Goal: Task Accomplishment & Management: Use online tool/utility

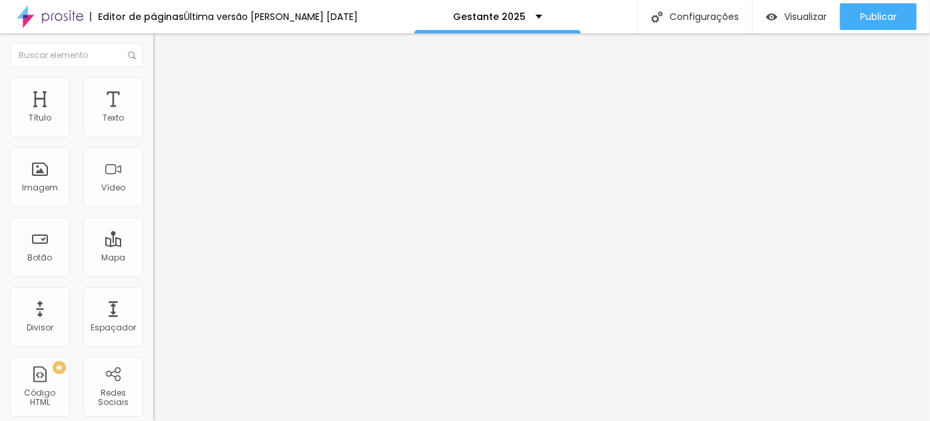
click at [153, 55] on button "Editar Coluna" at bounding box center [229, 48] width 153 height 31
click at [153, 115] on span "Adicionar imagem" at bounding box center [196, 108] width 86 height 11
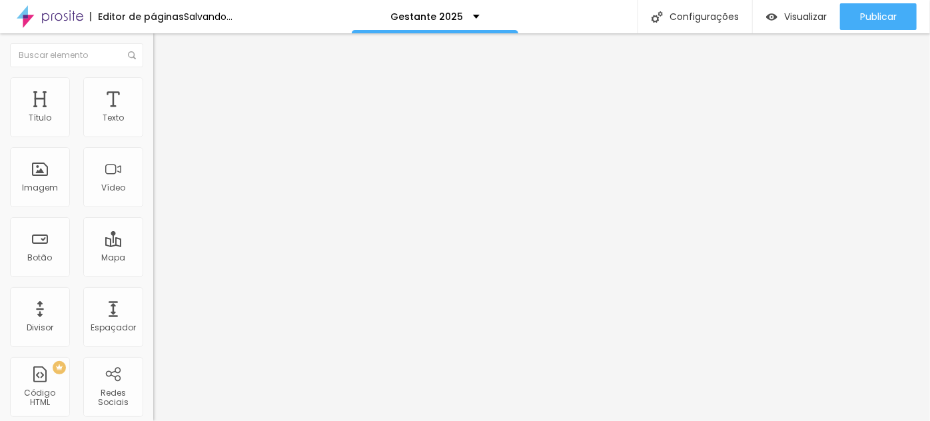
click at [153, 83] on li "Estilo" at bounding box center [229, 83] width 153 height 13
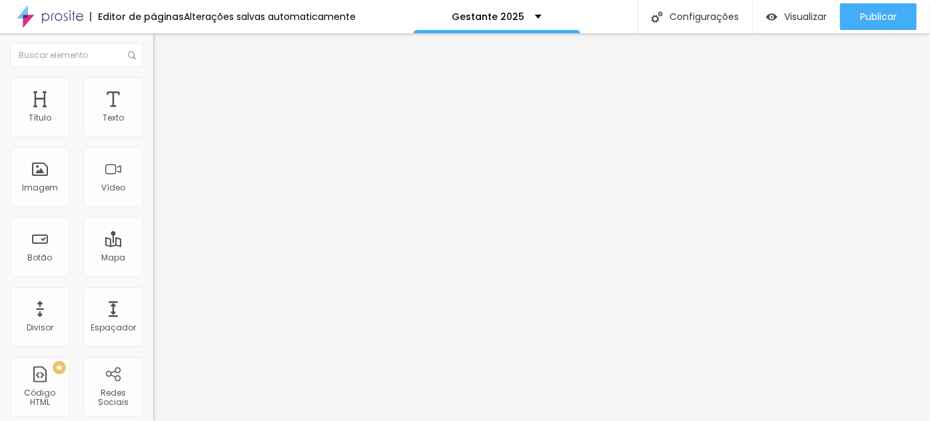
type input "90"
type input "85"
type input "70"
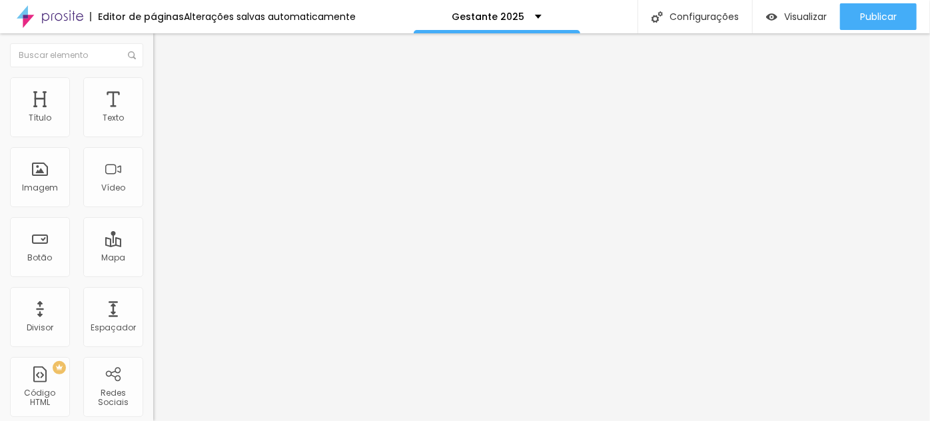
type input "70"
type input "65"
type input "60"
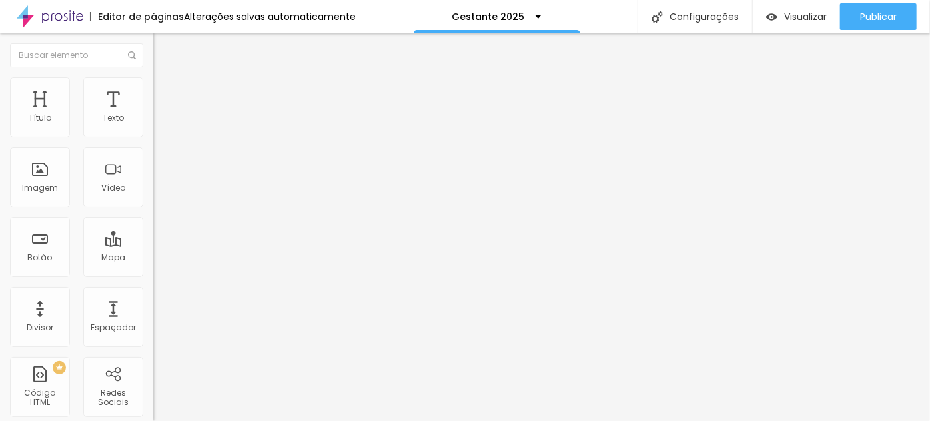
type input "55"
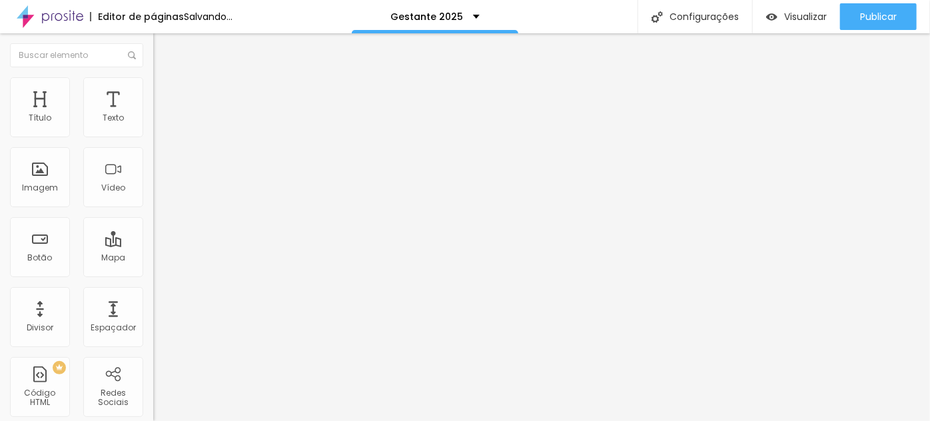
type input "60"
drag, startPoint x: 127, startPoint y: 139, endPoint x: 113, endPoint y: 139, distance: 14.0
type input "60"
click at [153, 135] on input "range" at bounding box center [196, 131] width 86 height 11
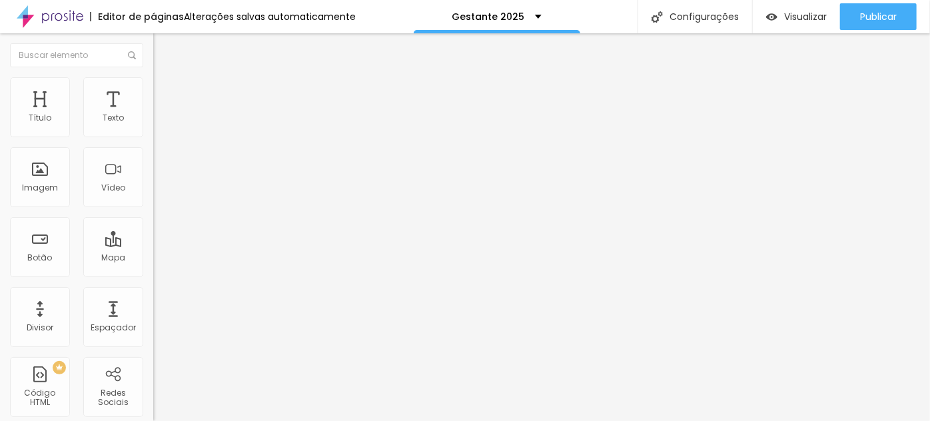
click at [153, 115] on span "Trocar imagem" at bounding box center [189, 108] width 73 height 11
click at [153, 135] on div "Ficha cadastral Nascimento" at bounding box center [229, 123] width 153 height 23
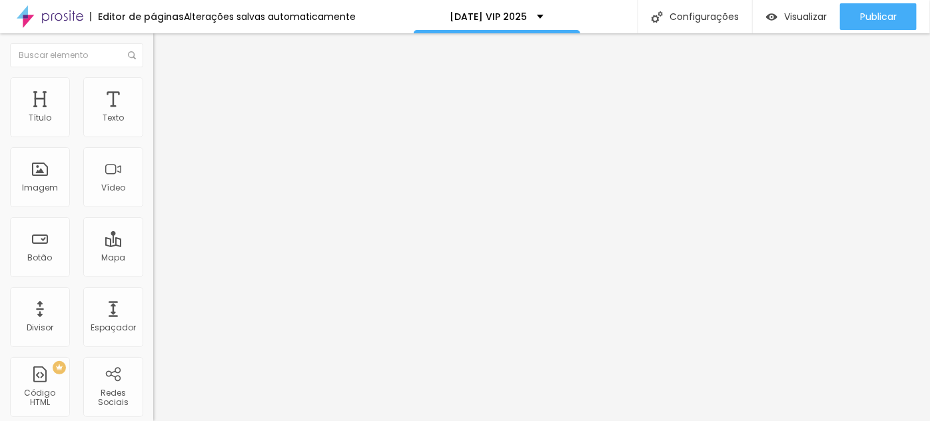
scroll to position [261, 0]
type input "Natal 2025"
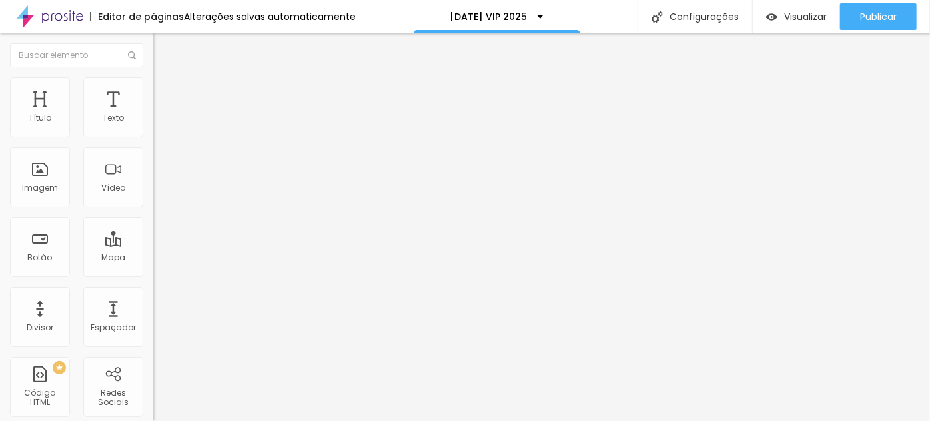
drag, startPoint x: 279, startPoint y: 289, endPoint x: 262, endPoint y: 287, distance: 16.8
type input "Telefone"
drag, startPoint x: 597, startPoint y: 296, endPoint x: 467, endPoint y: 301, distance: 130.7
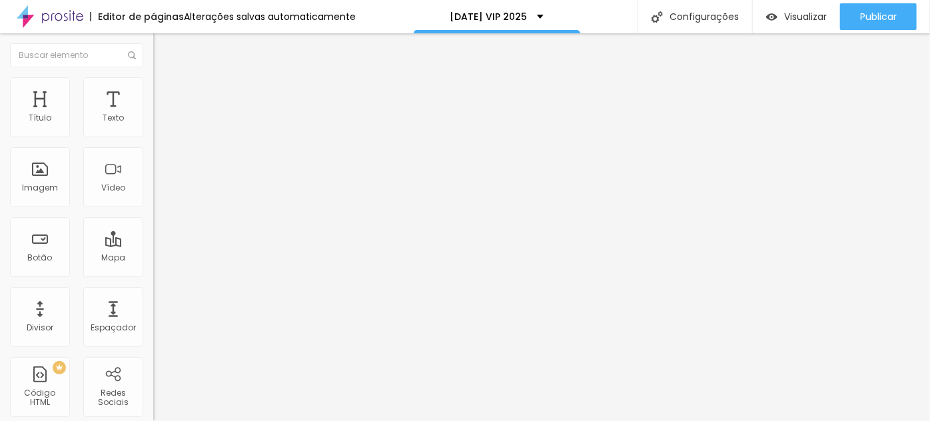
drag, startPoint x: 358, startPoint y: 293, endPoint x: 256, endPoint y: 296, distance: 102.0
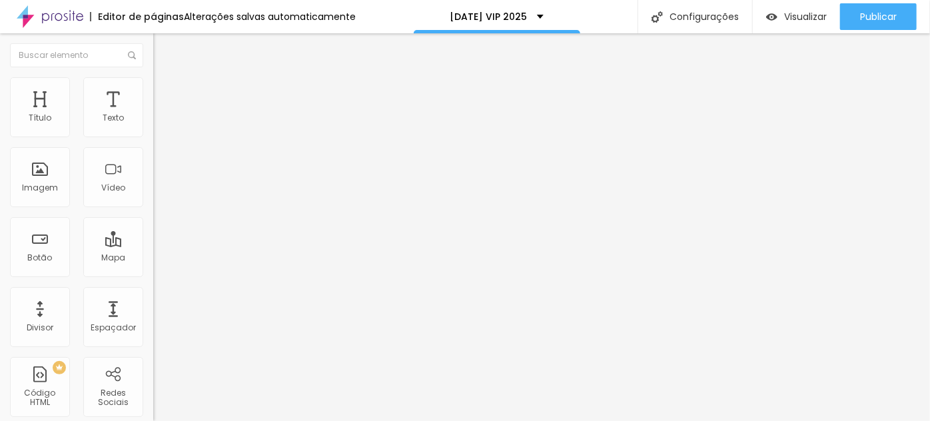
type input "Estou ciente que para garantir minha vaga com 30% de desconto, o pagamento de R…"
drag, startPoint x: 339, startPoint y: 285, endPoint x: 294, endPoint y: 284, distance: 44.7
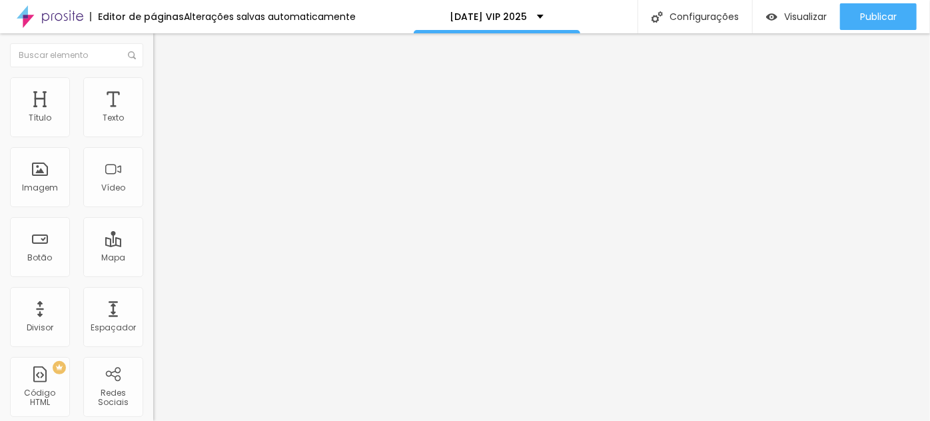
type input "Ciente"
type input "Nome completo"
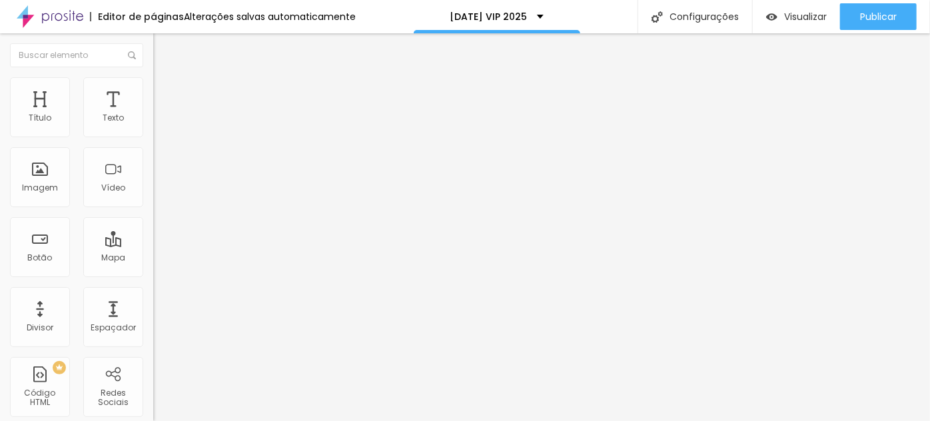
drag, startPoint x: 603, startPoint y: 246, endPoint x: 473, endPoint y: 252, distance: 130.8
click at [153, 135] on img at bounding box center [157, 139] width 8 height 8
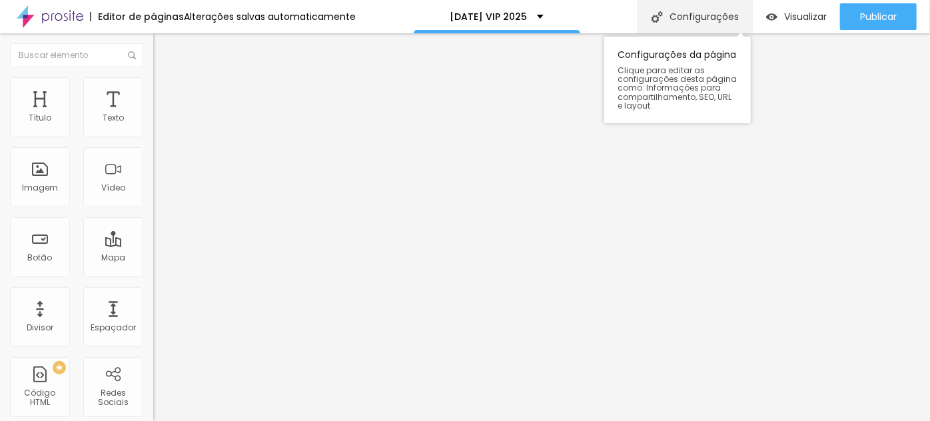
click at [718, 17] on div "Configurações" at bounding box center [695, 16] width 115 height 33
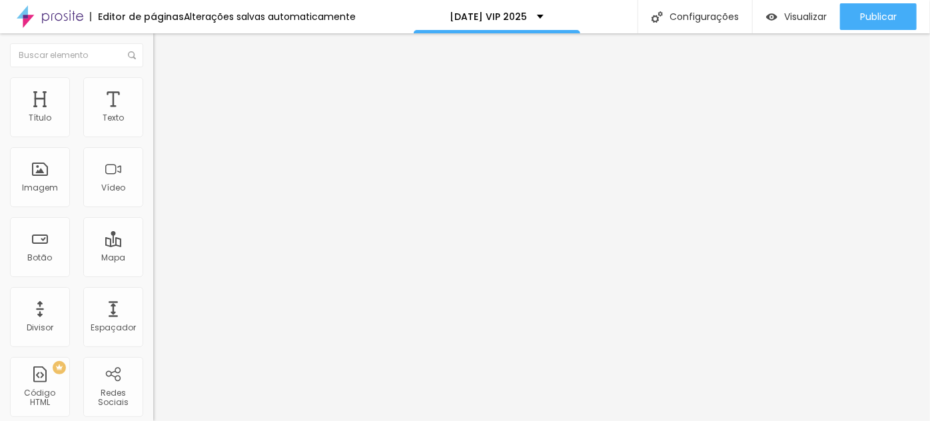
type input "/natalvip2025"
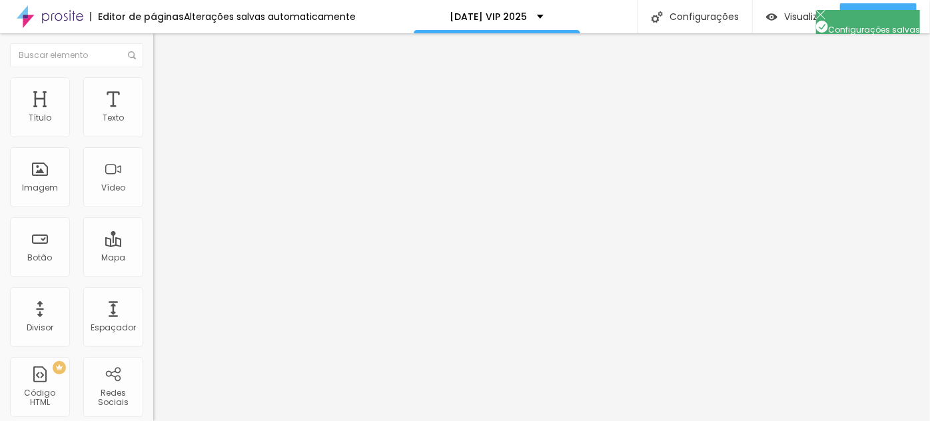
drag, startPoint x: 557, startPoint y: 218, endPoint x: 533, endPoint y: 214, distance: 24.3
drag, startPoint x: 553, startPoint y: 213, endPoint x: 412, endPoint y: 219, distance: 140.8
drag, startPoint x: 343, startPoint y: 219, endPoint x: 531, endPoint y: 223, distance: 188.0
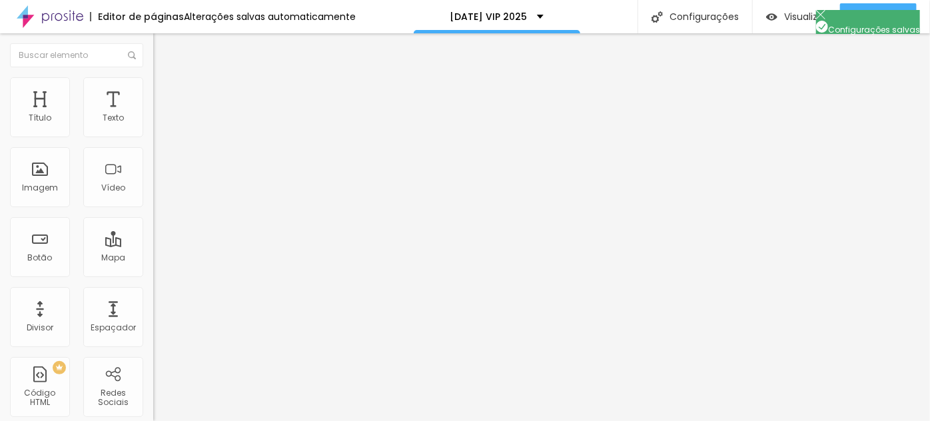
drag, startPoint x: 551, startPoint y: 215, endPoint x: 528, endPoint y: 213, distance: 22.7
drag, startPoint x: 334, startPoint y: 217, endPoint x: 395, endPoint y: 213, distance: 60.8
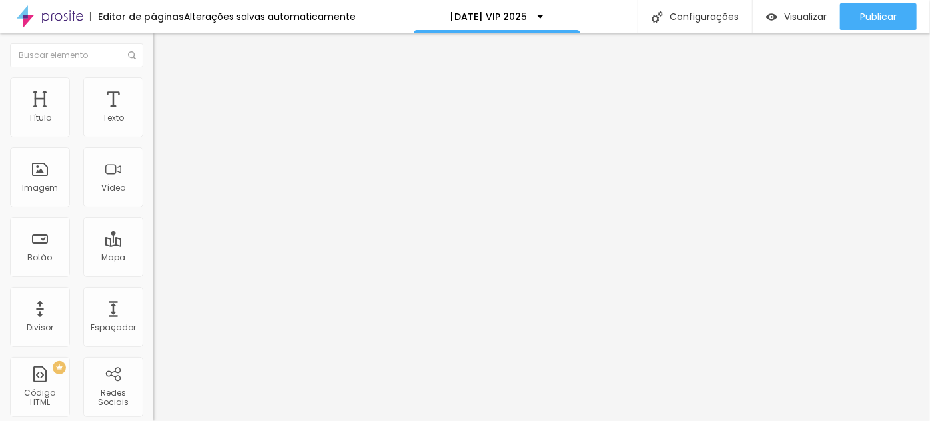
drag, startPoint x: 558, startPoint y: 218, endPoint x: 535, endPoint y: 213, distance: 23.9
drag, startPoint x: 521, startPoint y: 215, endPoint x: 505, endPoint y: 225, distance: 18.5
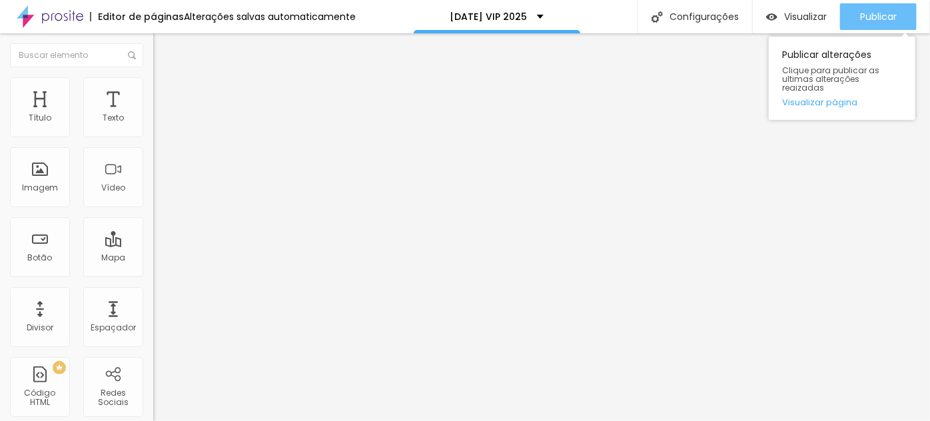
click at [864, 11] on span "Publicar" at bounding box center [878, 16] width 37 height 11
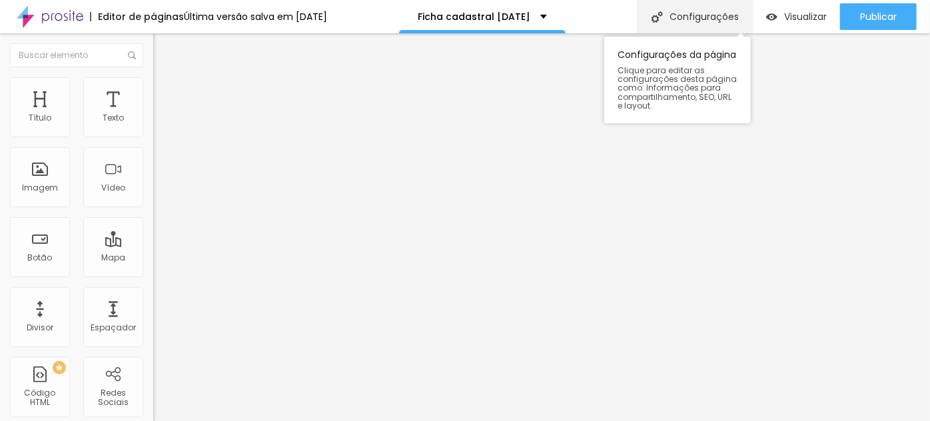
click at [708, 8] on div "Configurações" at bounding box center [695, 16] width 115 height 33
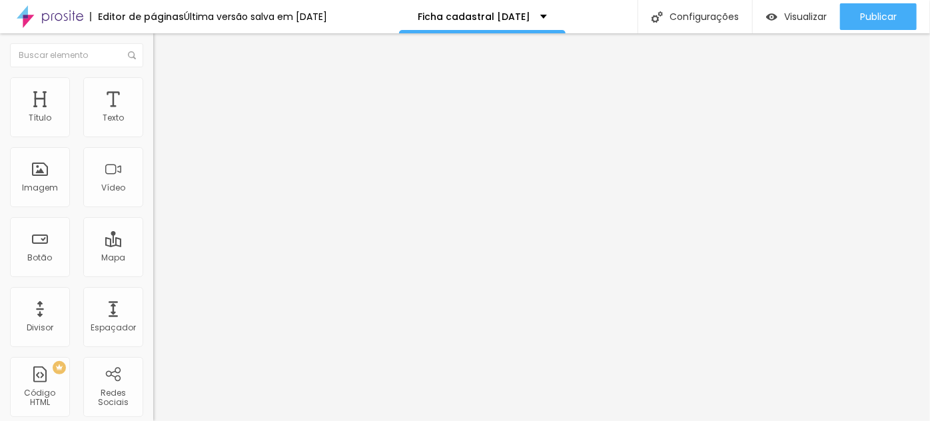
drag, startPoint x: 481, startPoint y: 129, endPoint x: 428, endPoint y: 129, distance: 53.3
type input "Ficha cadastral Natal 2025"
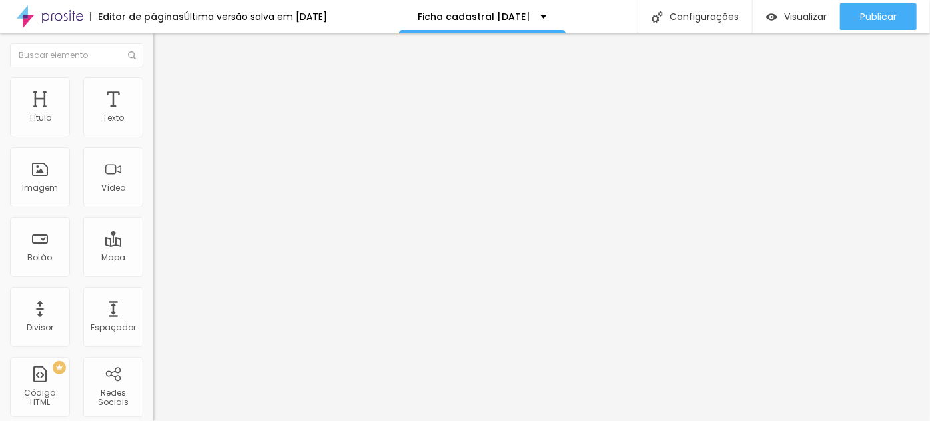
drag, startPoint x: 416, startPoint y: 189, endPoint x: 363, endPoint y: 192, distance: 53.4
type input "/fcnatal2025"
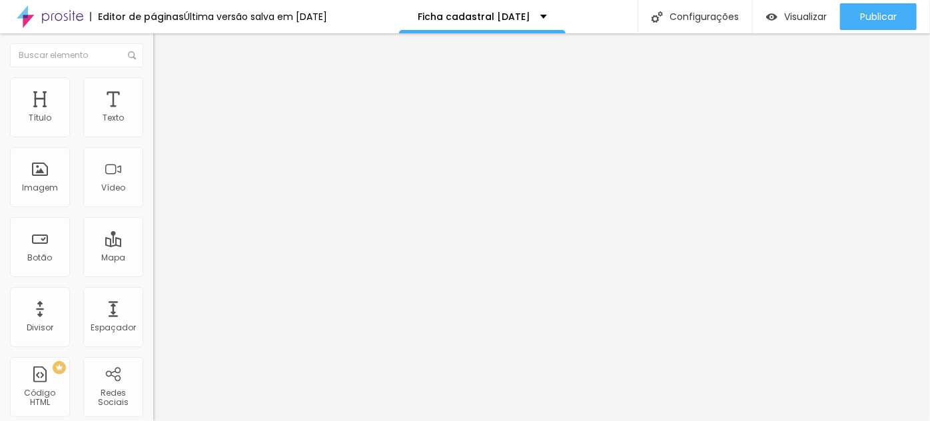
click at [153, 135] on img at bounding box center [157, 139] width 8 height 8
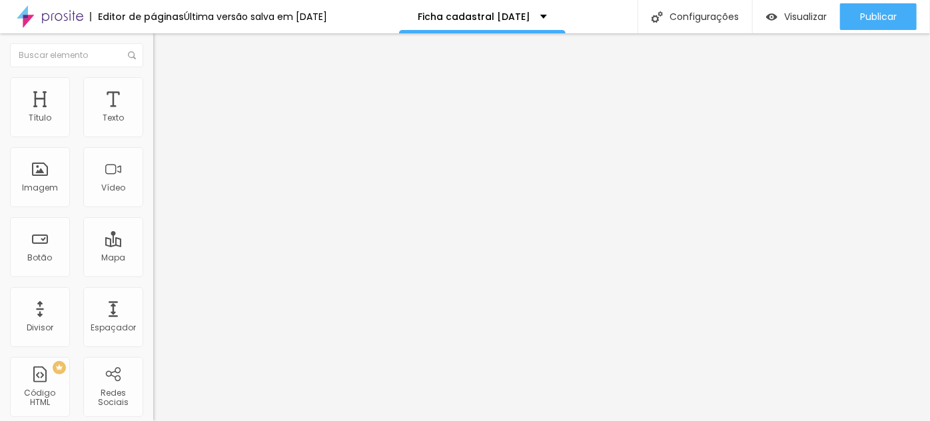
drag, startPoint x: 467, startPoint y: 241, endPoint x: 477, endPoint y: 238, distance: 11.2
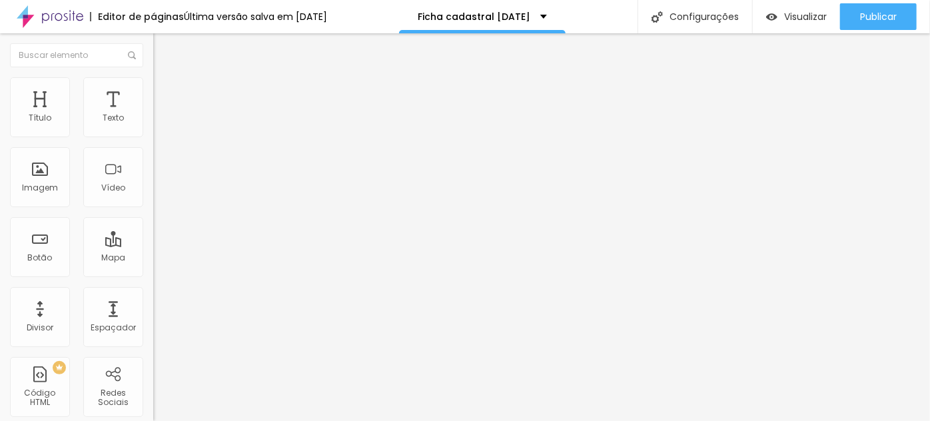
scroll to position [0, 0]
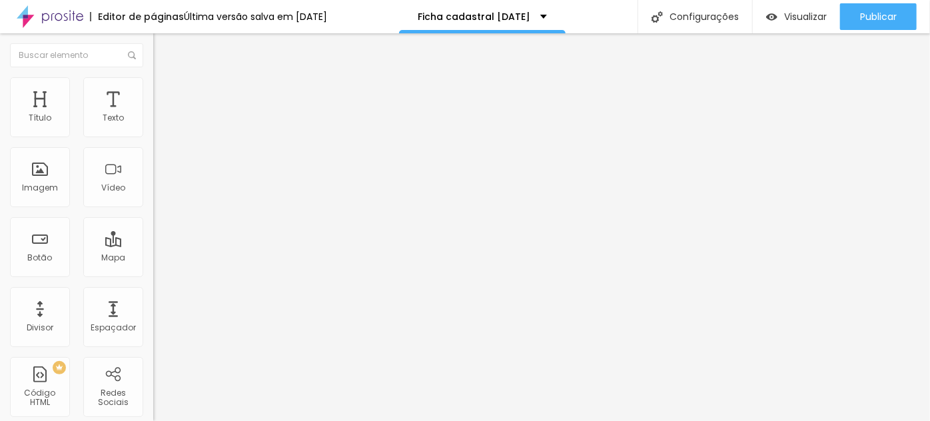
type input "Pacote RUBI- R$560,00 à vista via PIX"
type input "Pacote ONIX- 3x de R$165,00 via link no cartão de crédito"
type input "Pacote ONIX- R$470,00 à vista via PIX"
type input "Pacote ONIX- 3x de R$165,00 via link no cartão de crédito"
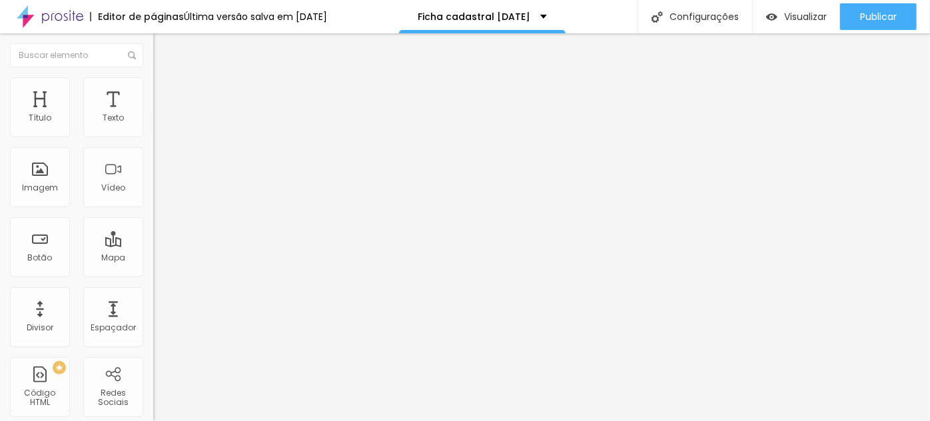
type input "Pacote ONIX- R$470,00 à vista via PIX"
drag, startPoint x: 449, startPoint y: 232, endPoint x: 298, endPoint y: 218, distance: 151.3
type input "P cartão de crédito"
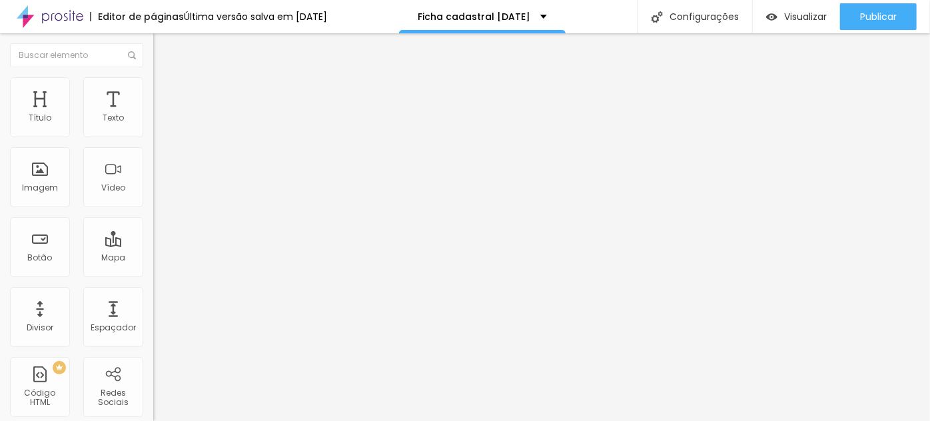
drag, startPoint x: 385, startPoint y: 231, endPoint x: 265, endPoint y: 212, distance: 122.2
drag, startPoint x: 443, startPoint y: 234, endPoint x: 294, endPoint y: 237, distance: 149.3
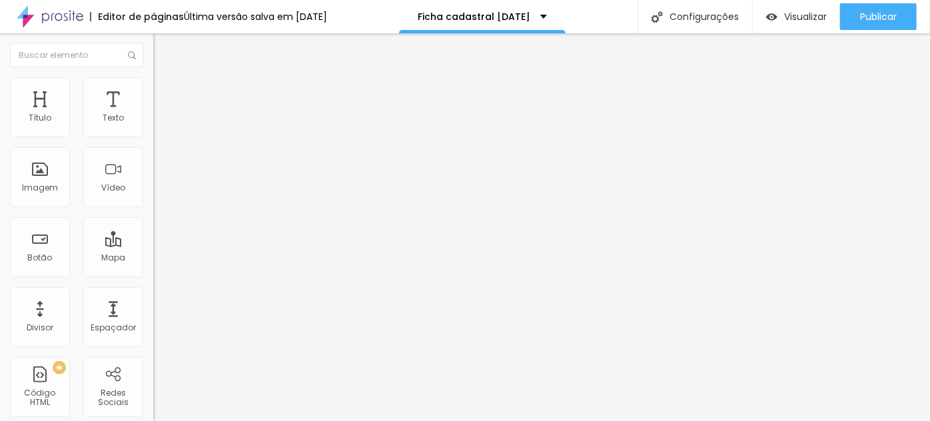
type input "Pix"
drag, startPoint x: 331, startPoint y: 259, endPoint x: 277, endPoint y: 264, distance: 54.2
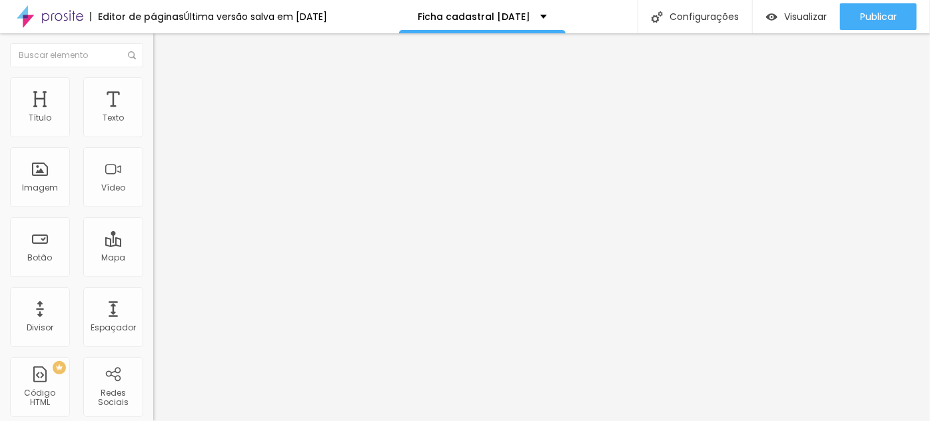
scroll to position [0, 117]
type input "Parcelamento no cartão (com repasse de taxas vigentes da operadora)"
drag, startPoint x: 307, startPoint y: 227, endPoint x: 315, endPoint y: 227, distance: 7.4
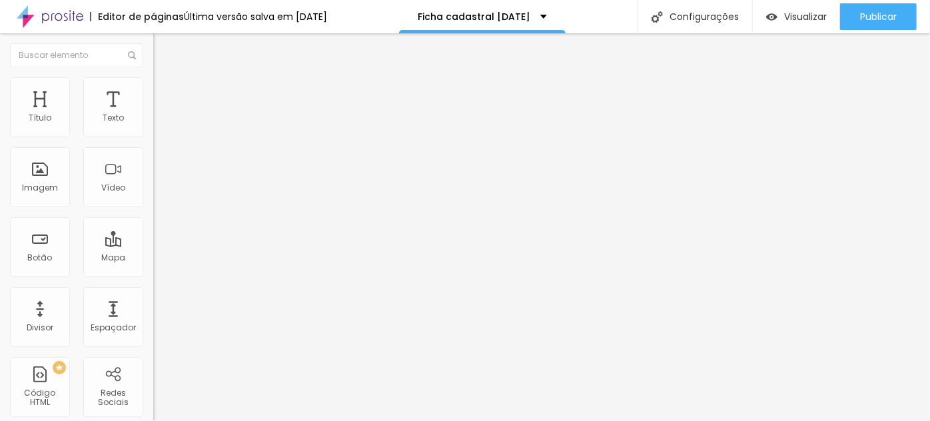
scroll to position [787, 0]
type input "Pix 449,00 (valor de 1º lote)"
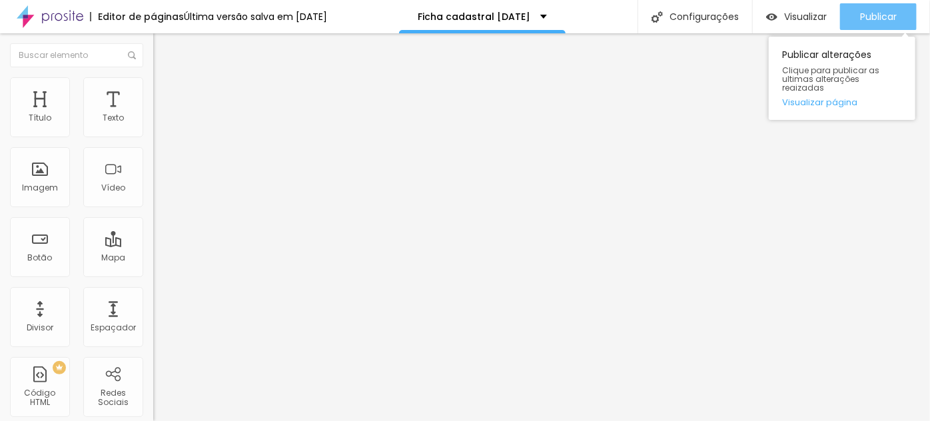
click at [894, 15] on span "Publicar" at bounding box center [878, 16] width 37 height 11
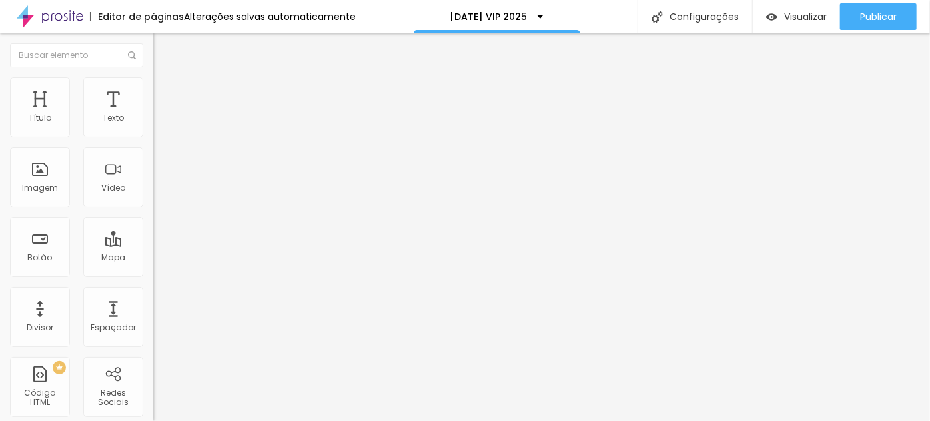
click at [153, 135] on div "Form" at bounding box center [229, 123] width 153 height 23
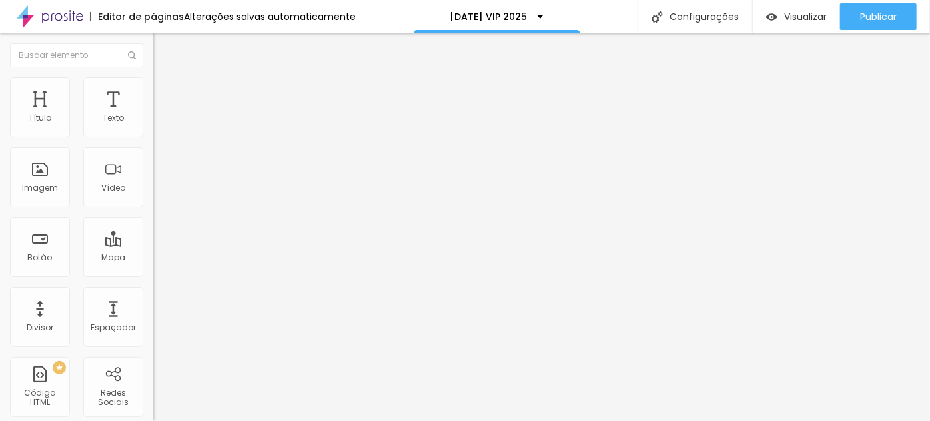
click at [153, 135] on img at bounding box center [157, 139] width 8 height 8
drag, startPoint x: 325, startPoint y: 297, endPoint x: 243, endPoint y: 271, distance: 86.0
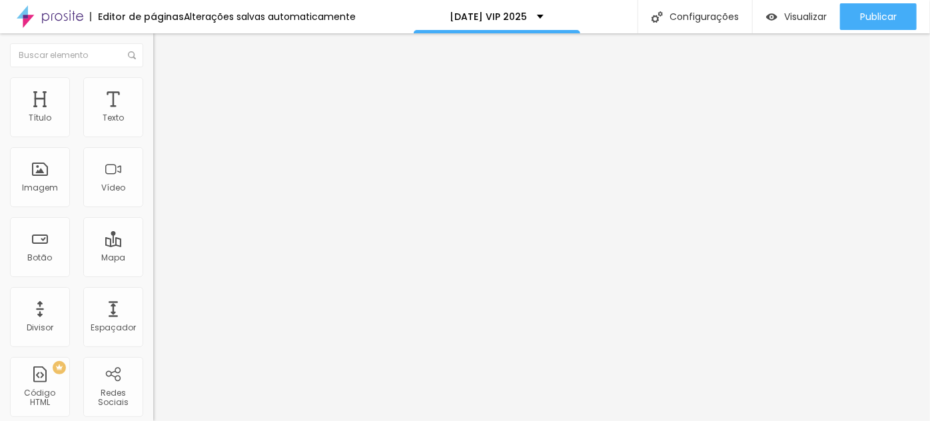
type input "Telefone"
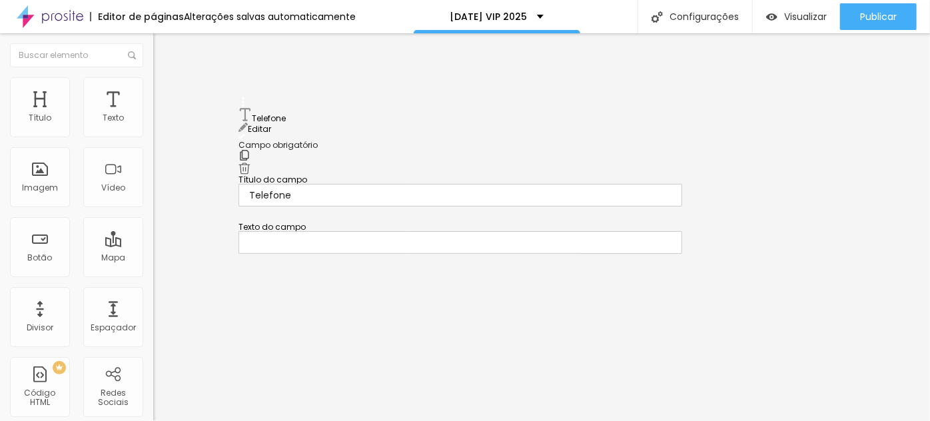
drag, startPoint x: 249, startPoint y: 204, endPoint x: 240, endPoint y: 113, distance: 91.8
